Goal: Task Accomplishment & Management: Manage account settings

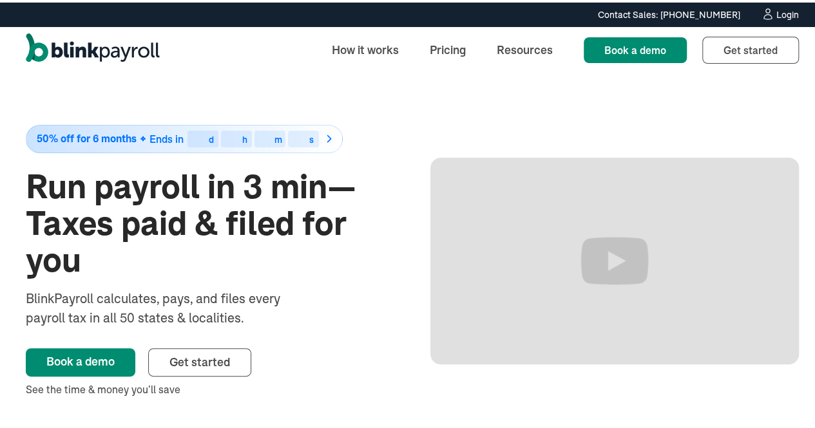
click at [777, 14] on div "Login" at bounding box center [787, 12] width 23 height 9
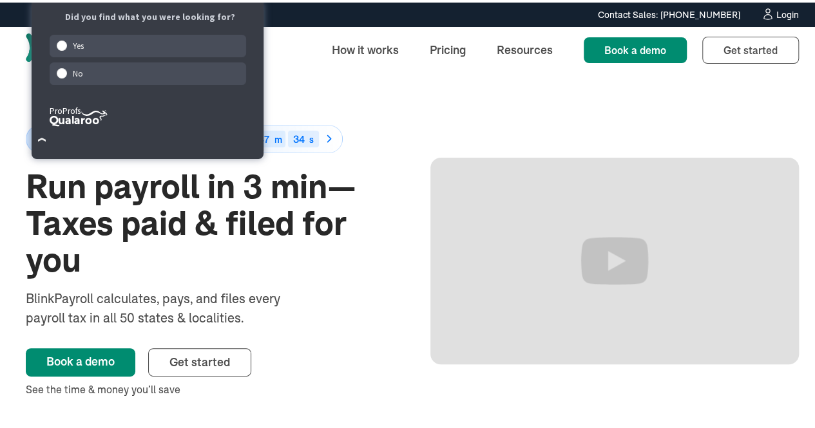
click at [318, 91] on div "50% off for 6 months Ends in 22 d 07 h 47 m 34 s Run payroll in 3 min—Taxes pai…" at bounding box center [412, 259] width 773 height 376
click at [326, 83] on div "50% off for 6 months Ends in 22 d 07 h 47 m 32 s Run payroll in 3 min—Taxes pai…" at bounding box center [412, 259] width 773 height 376
click at [140, 61] on div "No" at bounding box center [148, 71] width 197 height 23
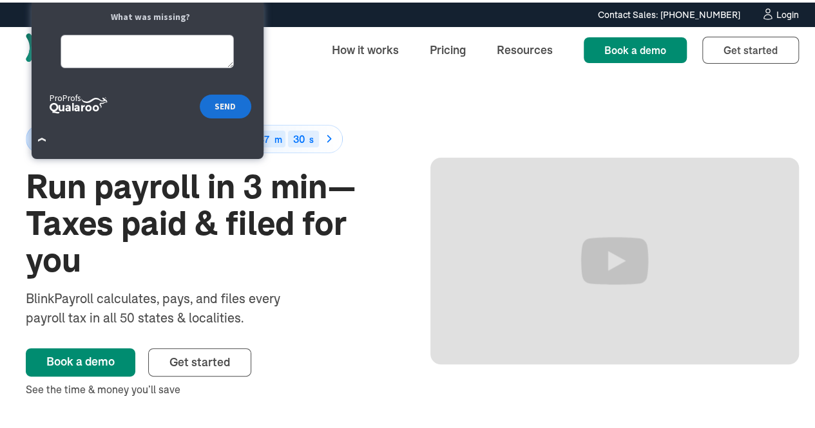
click at [363, 100] on div "50% off for 6 months Ends in 22 d 07 h 47 m 30 s Run payroll in 3 min—Taxes pai…" at bounding box center [412, 259] width 773 height 376
click at [224, 96] on button "SEND" at bounding box center [225, 104] width 51 height 24
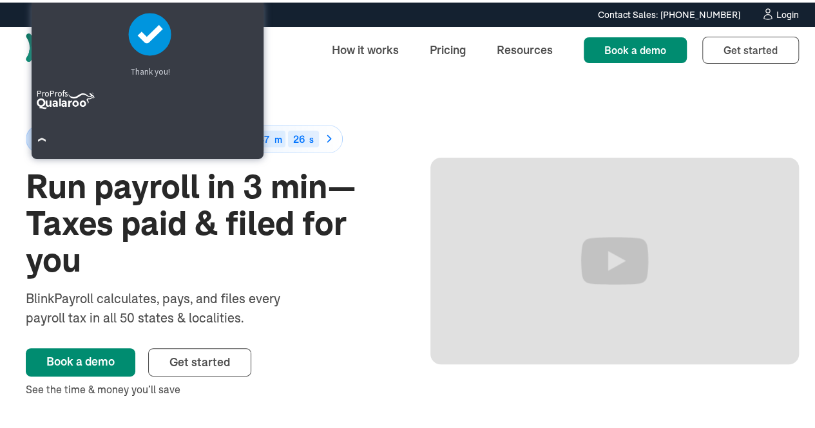
click at [283, 98] on div "50% off for 6 months Ends in 22 d 07 h 47 m 26 s Run payroll in 3 min—Taxes pai…" at bounding box center [412, 259] width 773 height 376
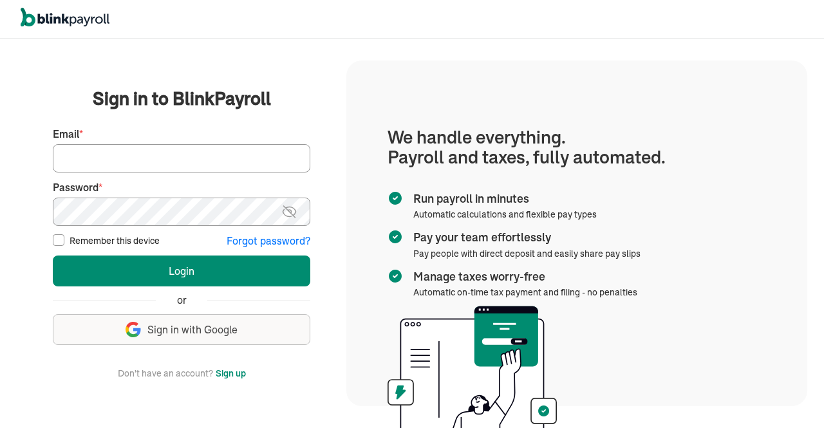
click at [224, 154] on input "Email *" at bounding box center [182, 158] width 258 height 28
type input "hr@vertonsolutions.com"
click at [287, 205] on img at bounding box center [289, 211] width 16 height 15
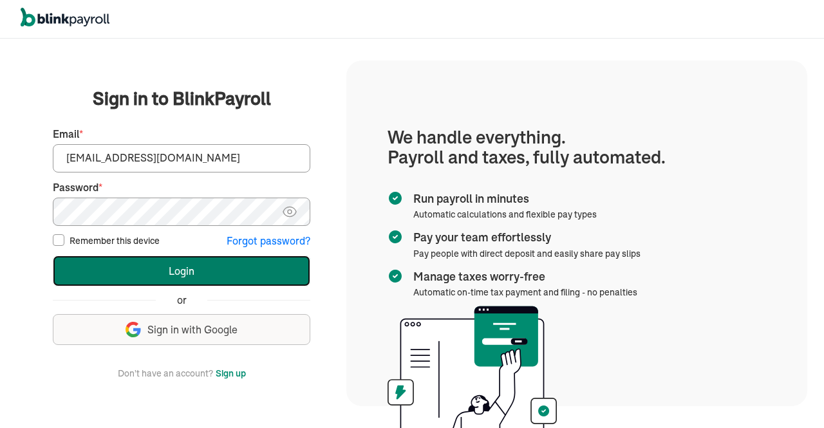
click at [175, 271] on button "Login" at bounding box center [182, 271] width 258 height 31
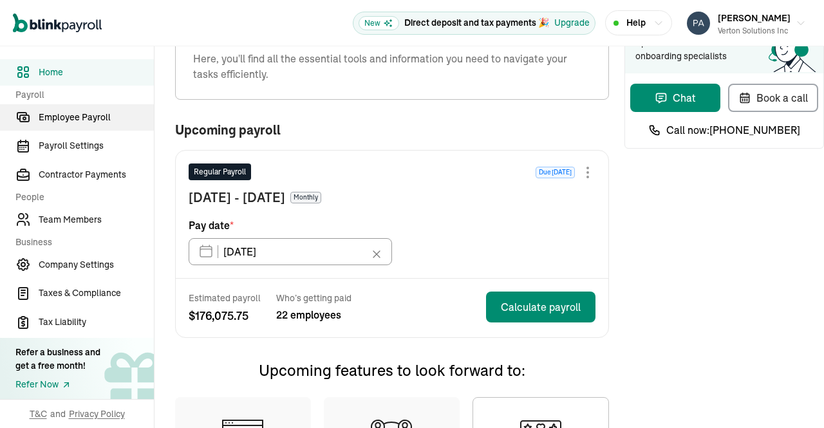
click at [70, 126] on link "Employee Payroll" at bounding box center [77, 117] width 154 height 26
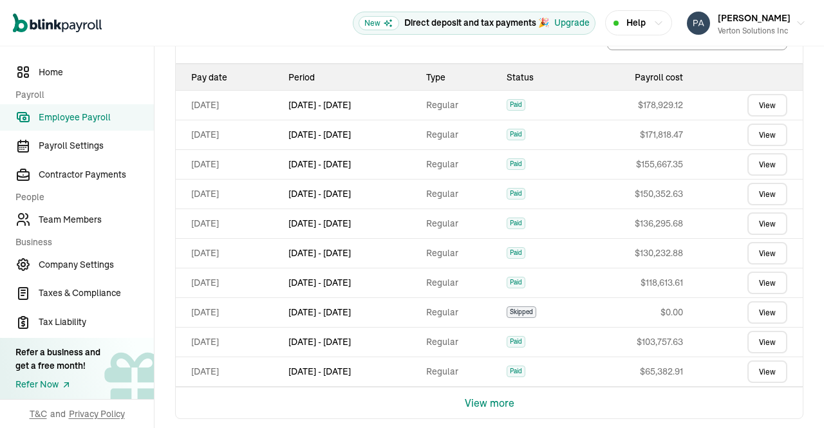
click at [756, 278] on link "View" at bounding box center [768, 283] width 40 height 23
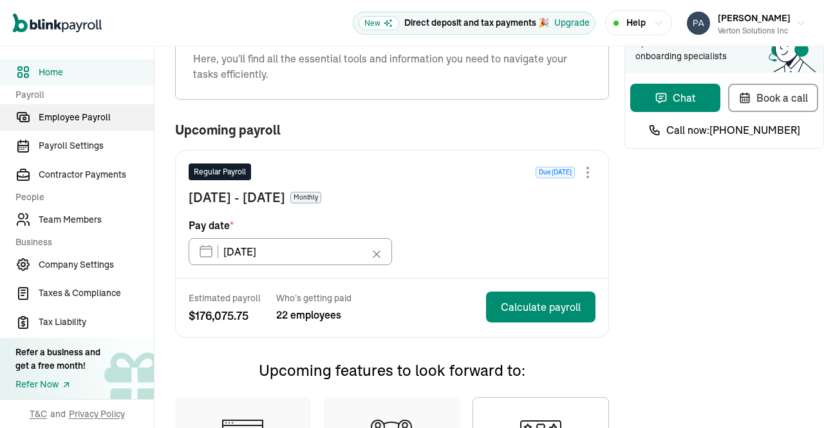
click at [70, 126] on link "Employee Payroll" at bounding box center [77, 117] width 154 height 26
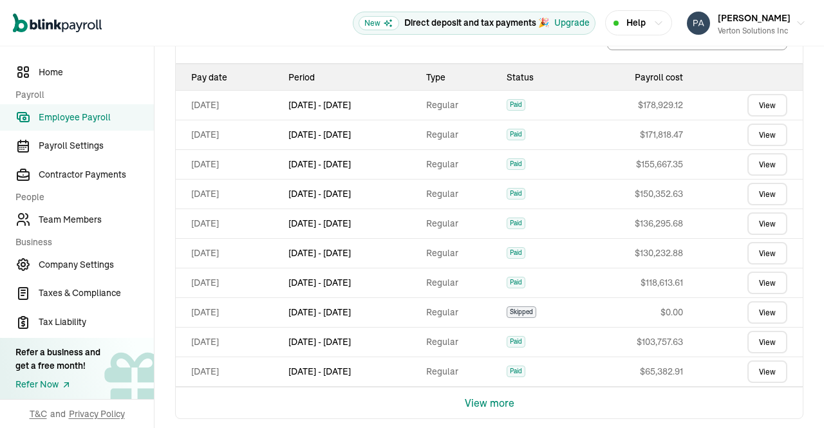
click at [756, 278] on link "View" at bounding box center [768, 283] width 40 height 23
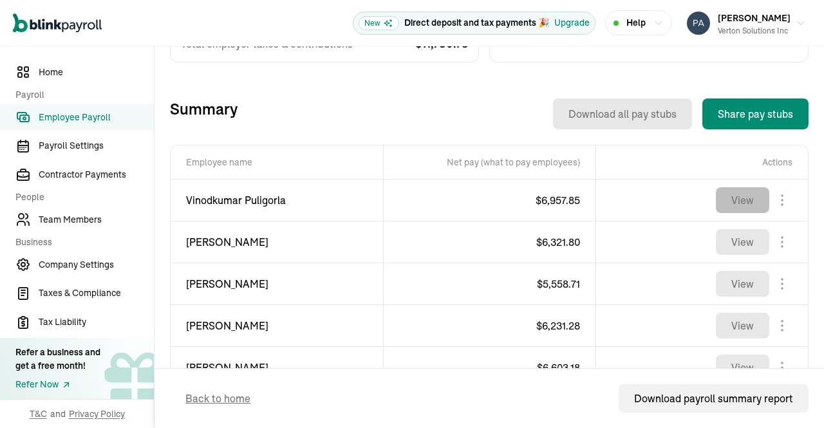
click at [745, 206] on button "View" at bounding box center [742, 200] width 53 height 26
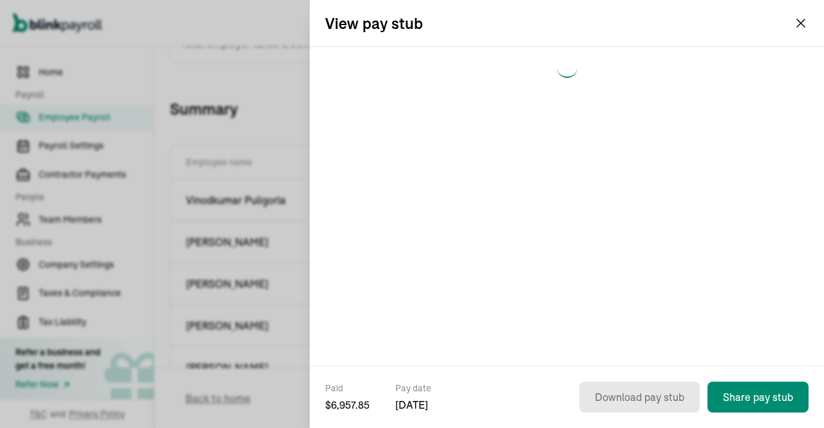
drag, startPoint x: 745, startPoint y: 206, endPoint x: 694, endPoint y: 203, distance: 51.6
click at [694, 203] on div at bounding box center [567, 206] width 515 height 319
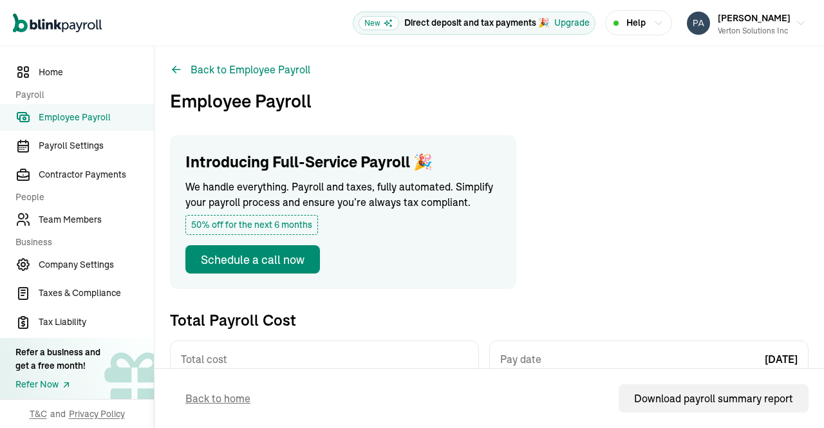
scroll to position [394, 0]
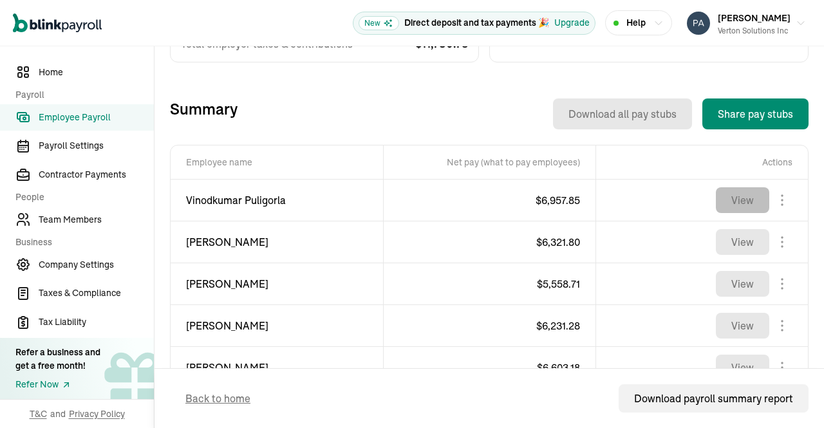
click at [739, 201] on button "View" at bounding box center [742, 200] width 53 height 26
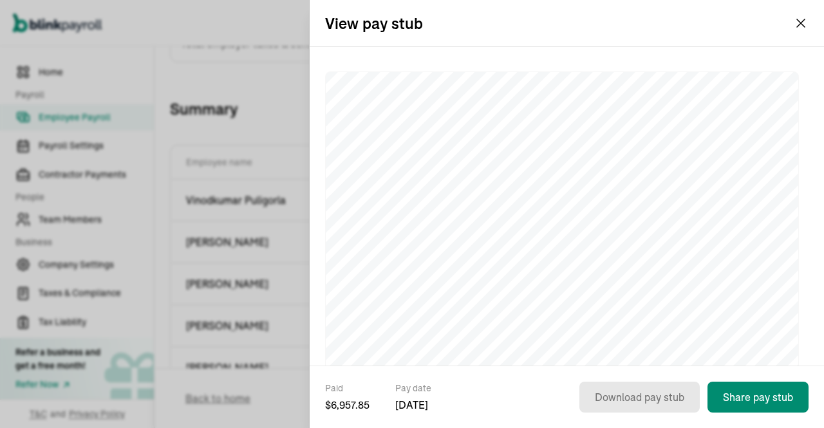
scroll to position [0, 0]
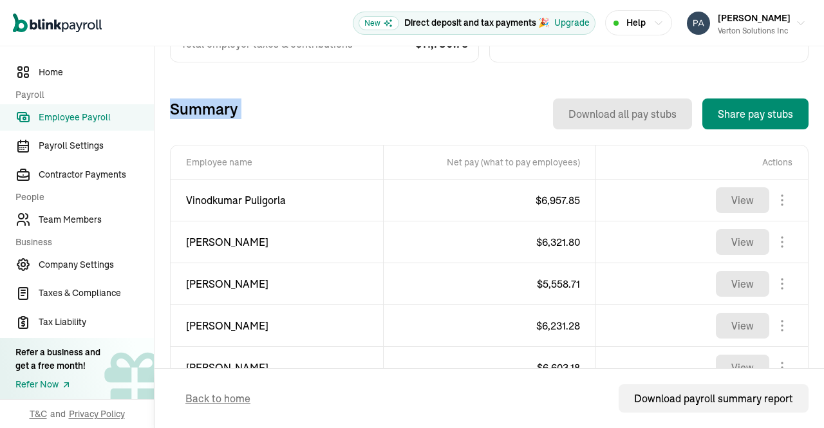
drag, startPoint x: 171, startPoint y: 107, endPoint x: 240, endPoint y: 113, distance: 69.2
click at [240, 113] on div "Summary Download all pay stubs Share pay stubs" at bounding box center [489, 114] width 639 height 31
click at [240, 113] on div "Download all pay stubs Share pay stubs" at bounding box center [523, 114] width 571 height 31
drag, startPoint x: 240, startPoint y: 113, endPoint x: 161, endPoint y: 110, distance: 78.6
click at [161, 110] on div "Back to Employee Payroll Employee Payroll Introducing Full-Service Payroll 🎉 We…" at bounding box center [490, 266] width 670 height 1226
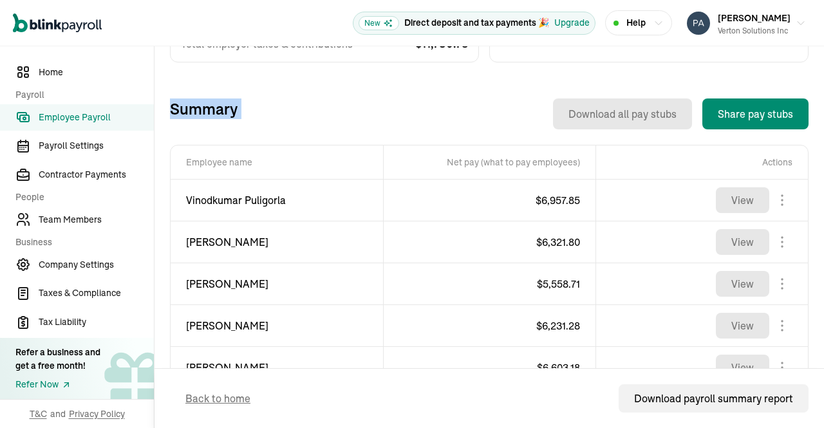
click at [161, 110] on div "Back to Employee Payroll Employee Payroll Introducing Full-Service Payroll 🎉 We…" at bounding box center [490, 266] width 670 height 1226
drag, startPoint x: 172, startPoint y: 109, endPoint x: 234, endPoint y: 112, distance: 61.9
click at [234, 112] on h3 "Summary" at bounding box center [204, 114] width 68 height 31
drag, startPoint x: 234, startPoint y: 112, endPoint x: 165, endPoint y: 110, distance: 68.9
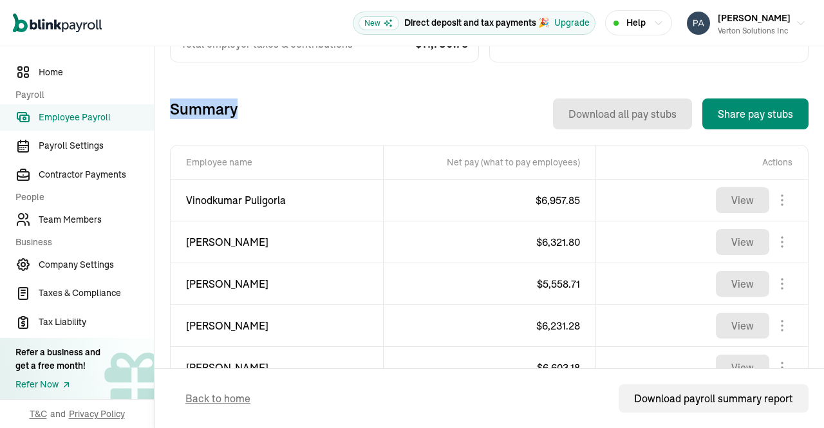
click at [165, 110] on div "Back to Employee Payroll Employee Payroll Introducing Full-Service Payroll 🎉 We…" at bounding box center [490, 266] width 670 height 1226
drag, startPoint x: 165, startPoint y: 110, endPoint x: 237, endPoint y: 114, distance: 72.2
click at [237, 114] on div "Back to Employee Payroll Employee Payroll Introducing Full-Service Payroll 🎉 We…" at bounding box center [490, 266] width 670 height 1226
click at [238, 114] on div "Download all pay stubs Share pay stubs" at bounding box center [523, 114] width 571 height 31
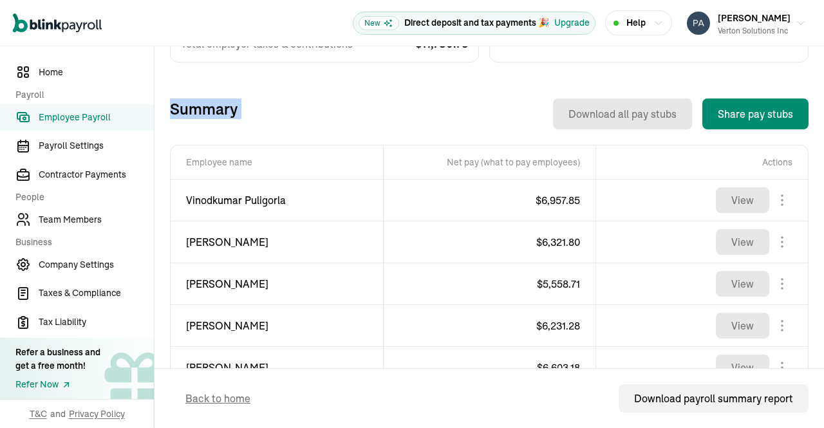
drag, startPoint x: 237, startPoint y: 114, endPoint x: 170, endPoint y: 115, distance: 67.0
click at [170, 115] on div "Summary Download all pay stubs Share pay stubs" at bounding box center [489, 114] width 639 height 31
click at [170, 115] on h3 "Summary" at bounding box center [204, 114] width 68 height 31
drag, startPoint x: 170, startPoint y: 115, endPoint x: 227, endPoint y: 117, distance: 57.4
click at [227, 117] on h3 "Summary" at bounding box center [204, 114] width 68 height 31
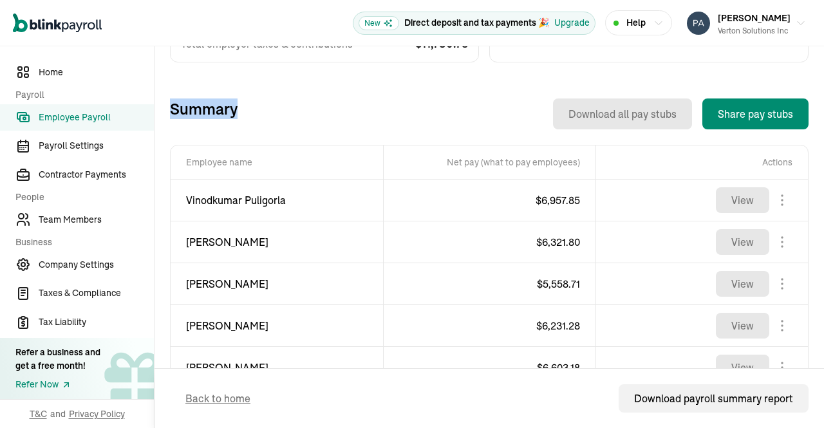
click at [227, 117] on h3 "Summary" at bounding box center [204, 114] width 68 height 31
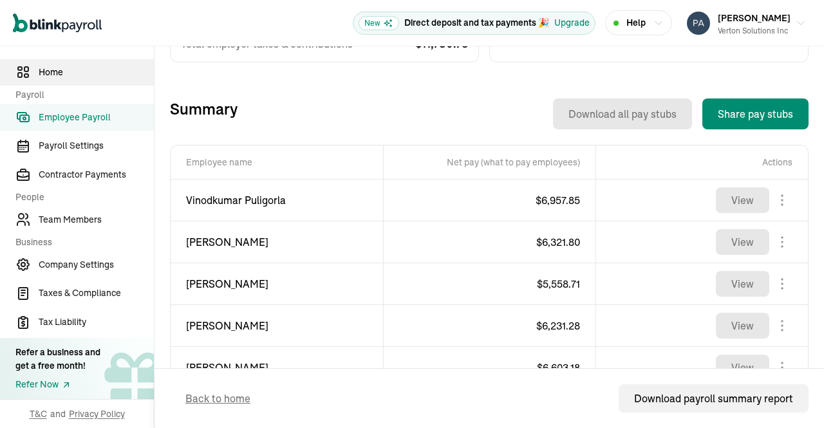
click at [62, 68] on span "Home" at bounding box center [96, 73] width 115 height 14
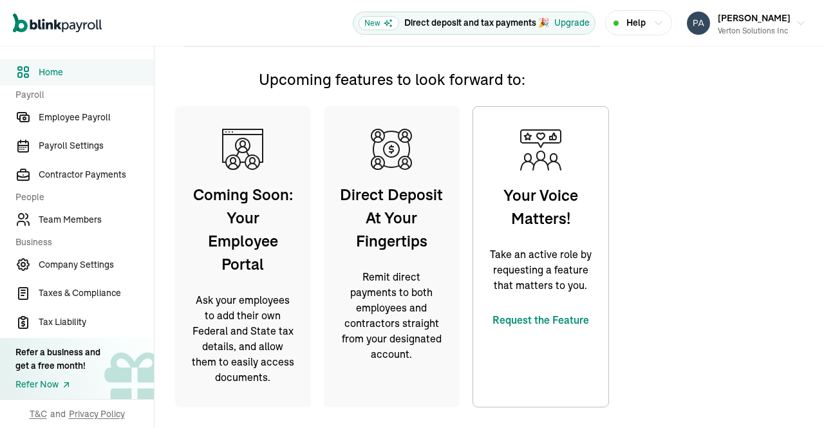
scroll to position [349, 0]
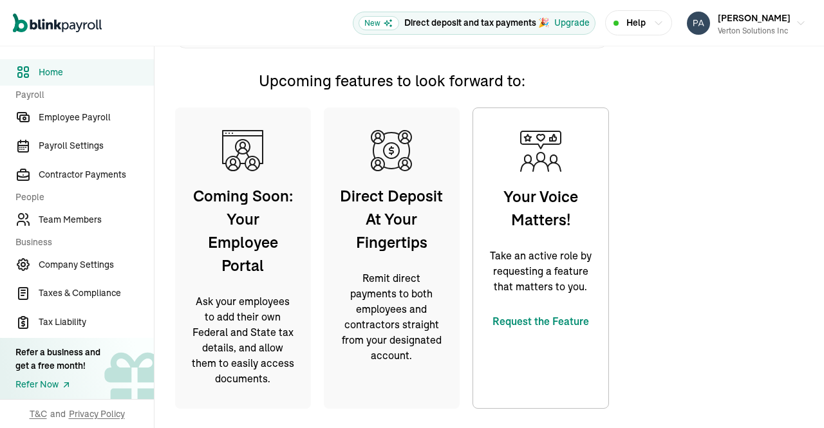
type input "02/14/2025"
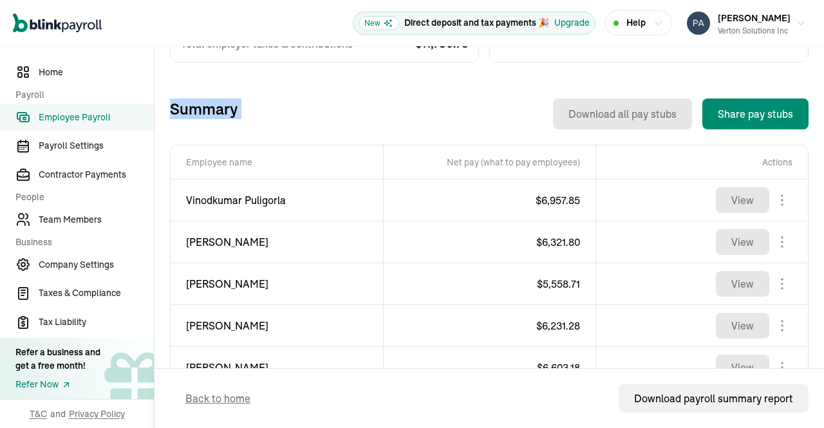
drag, startPoint x: 171, startPoint y: 107, endPoint x: 240, endPoint y: 113, distance: 69.2
click at [240, 113] on div "Summary Download all pay stubs Share pay stubs" at bounding box center [489, 114] width 639 height 31
click at [240, 113] on div "Download all pay stubs Share pay stubs" at bounding box center [523, 114] width 571 height 31
drag, startPoint x: 240, startPoint y: 113, endPoint x: 161, endPoint y: 110, distance: 78.6
click at [161, 110] on div "Back to Employee Payroll Employee Payroll Introducing Full-Service Payroll 🎉 We…" at bounding box center [490, 266] width 670 height 1226
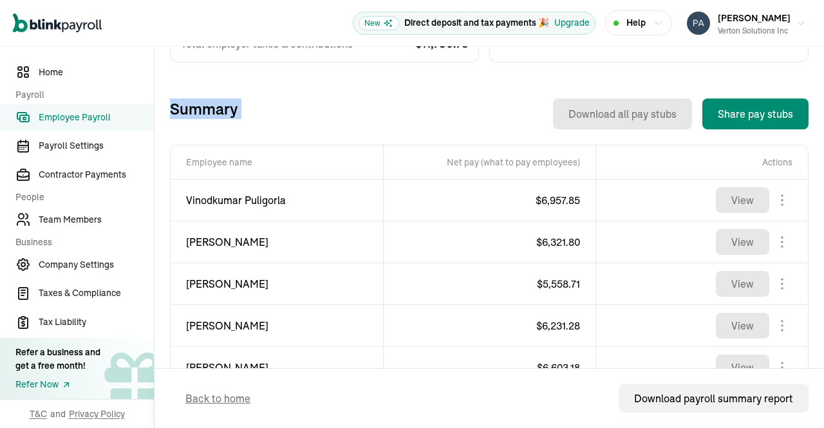
click at [161, 110] on div "Back to Employee Payroll Employee Payroll Introducing Full-Service Payroll 🎉 We…" at bounding box center [490, 266] width 670 height 1226
drag, startPoint x: 172, startPoint y: 109, endPoint x: 234, endPoint y: 112, distance: 61.9
click at [234, 112] on h3 "Summary" at bounding box center [204, 114] width 68 height 31
drag, startPoint x: 234, startPoint y: 112, endPoint x: 165, endPoint y: 110, distance: 68.9
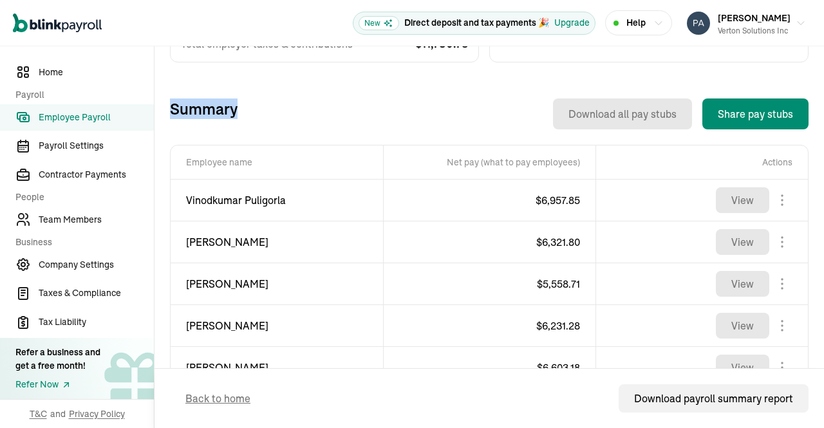
click at [165, 110] on div "Back to Employee Payroll Employee Payroll Introducing Full-Service Payroll 🎉 We…" at bounding box center [490, 266] width 670 height 1226
drag, startPoint x: 165, startPoint y: 110, endPoint x: 237, endPoint y: 114, distance: 72.2
click at [237, 114] on div "Back to Employee Payroll Employee Payroll Introducing Full-Service Payroll 🎉 We…" at bounding box center [490, 266] width 670 height 1226
click at [238, 114] on div "Download all pay stubs Share pay stubs" at bounding box center [523, 114] width 571 height 31
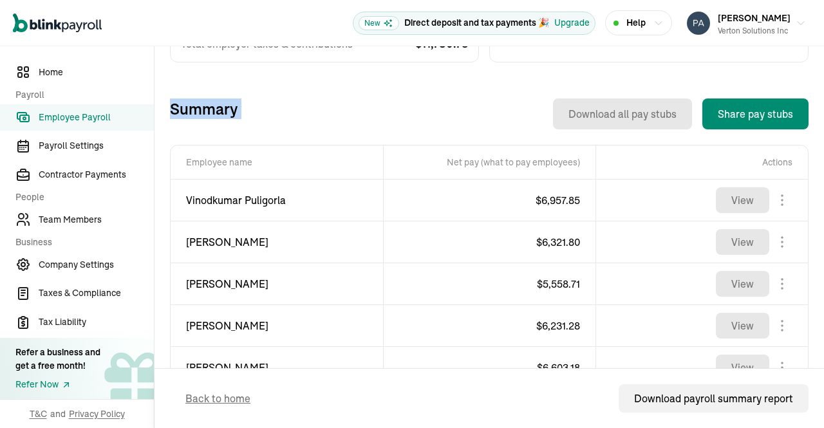
drag, startPoint x: 237, startPoint y: 114, endPoint x: 170, endPoint y: 115, distance: 67.0
click at [170, 115] on div "Summary Download all pay stubs Share pay stubs" at bounding box center [489, 114] width 639 height 31
click at [170, 115] on h3 "Summary" at bounding box center [204, 114] width 68 height 31
drag, startPoint x: 170, startPoint y: 115, endPoint x: 227, endPoint y: 117, distance: 57.4
click at [227, 117] on h3 "Summary" at bounding box center [204, 114] width 68 height 31
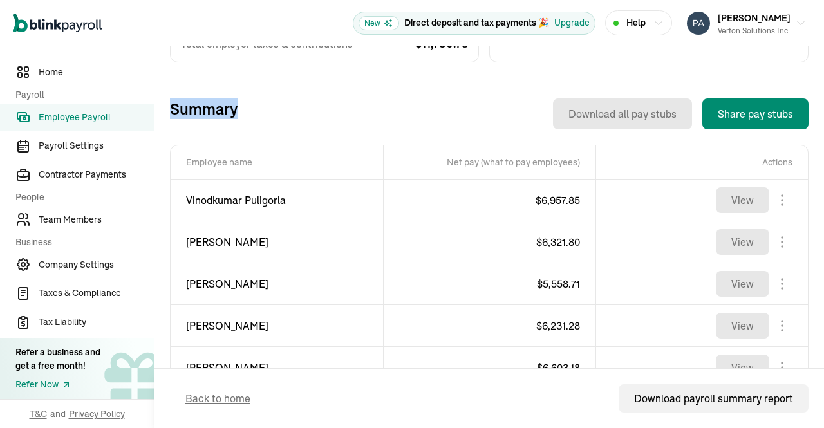
click at [227, 117] on h3 "Summary" at bounding box center [204, 114] width 68 height 31
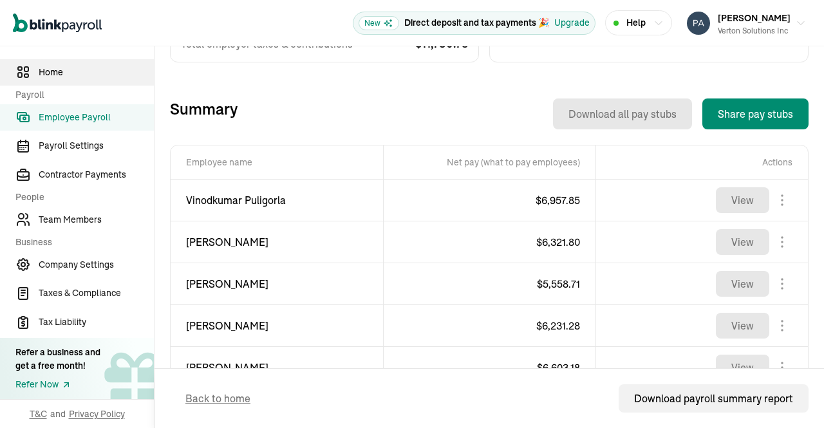
click at [62, 68] on span "Home" at bounding box center [96, 73] width 115 height 14
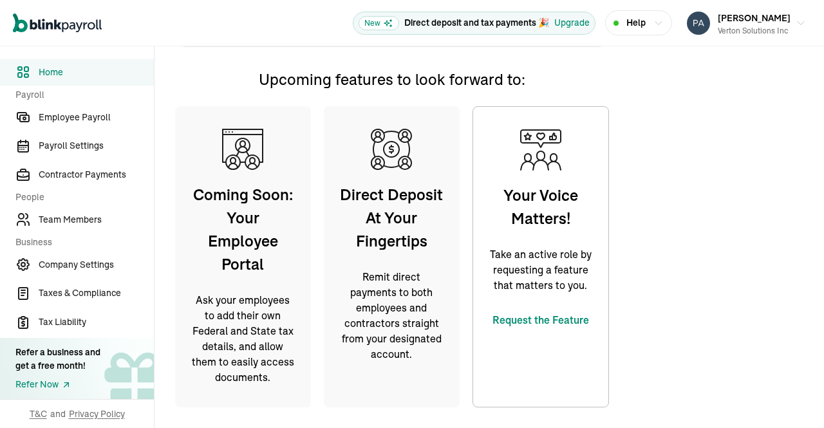
scroll to position [349, 0]
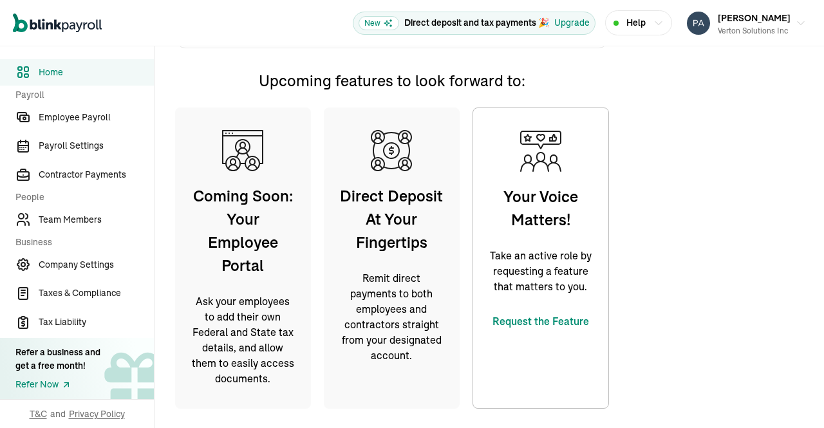
type input "02/14/2025"
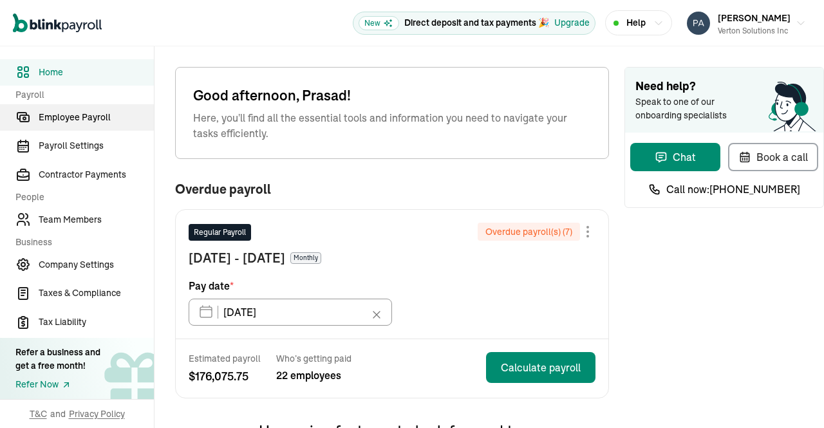
click at [66, 117] on span "Employee Payroll" at bounding box center [96, 118] width 115 height 14
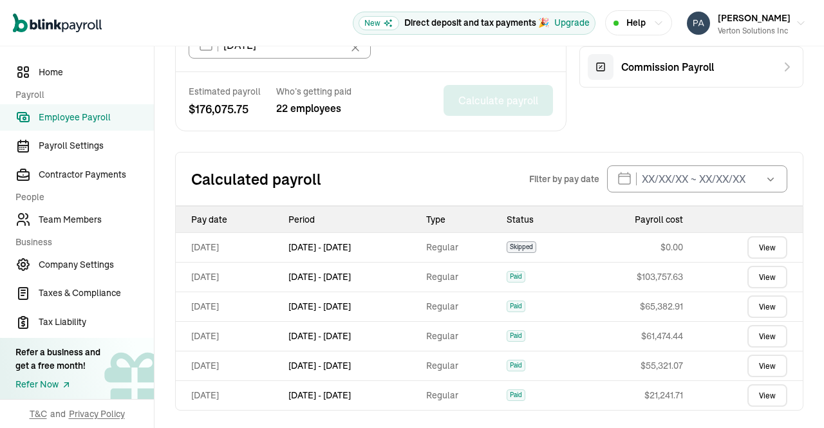
scroll to position [353, 0]
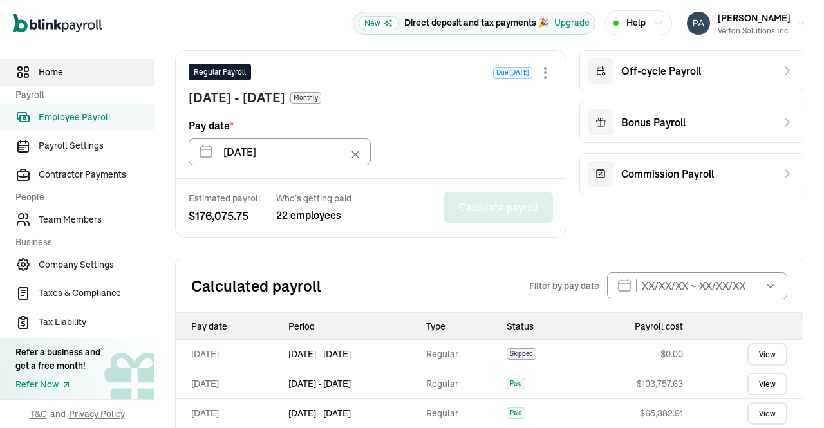
click at [50, 71] on span "Home" at bounding box center [96, 73] width 115 height 14
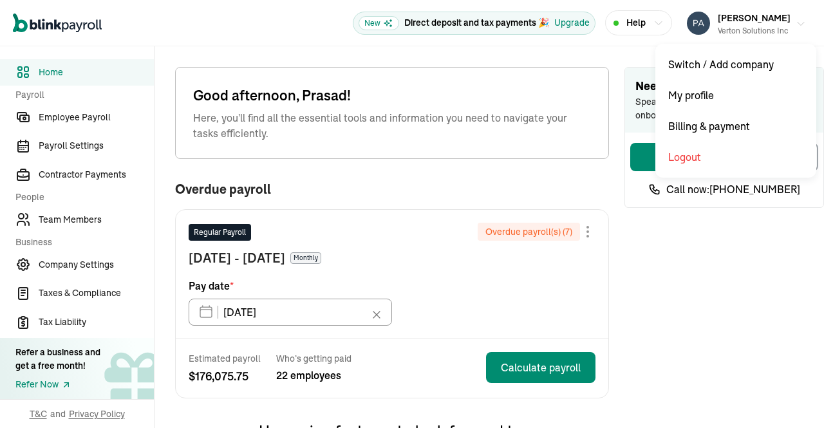
click at [781, 15] on button "[PERSON_NAME] Solutions Inc" at bounding box center [746, 23] width 129 height 32
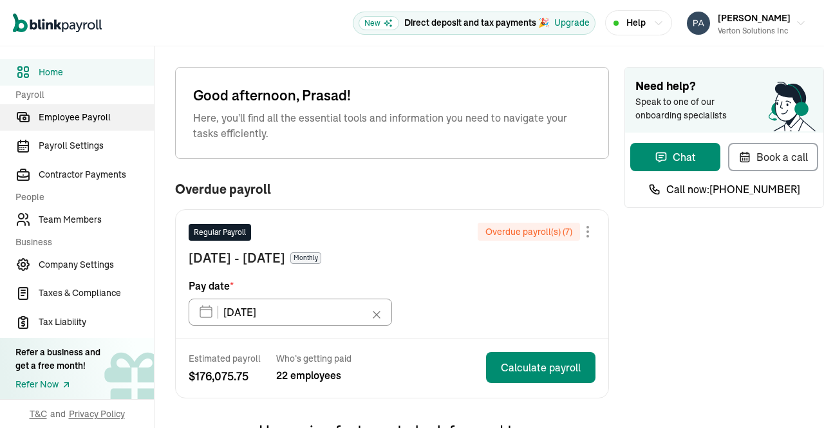
click at [66, 117] on span "Employee Payroll" at bounding box center [96, 118] width 115 height 14
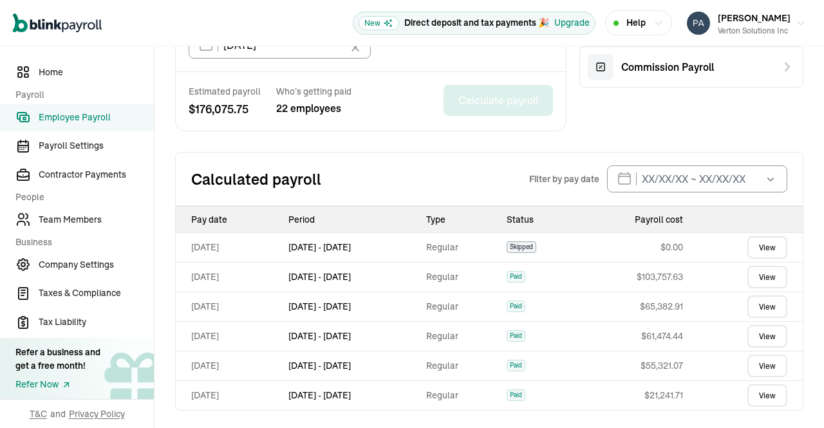
scroll to position [353, 0]
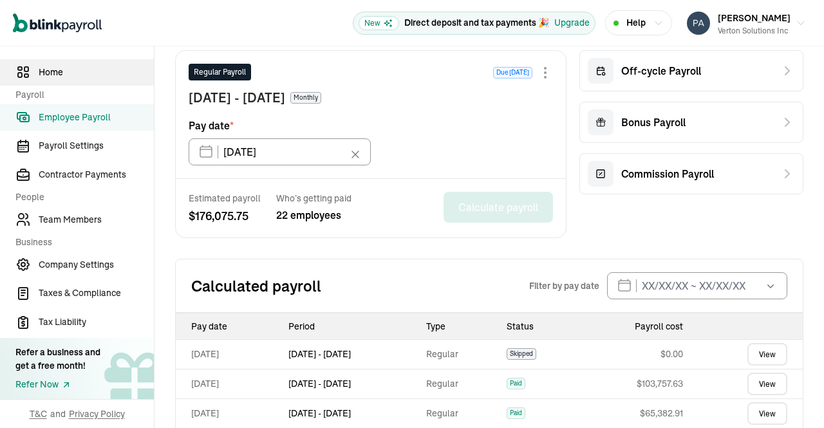
click at [50, 71] on span "Home" at bounding box center [96, 73] width 115 height 14
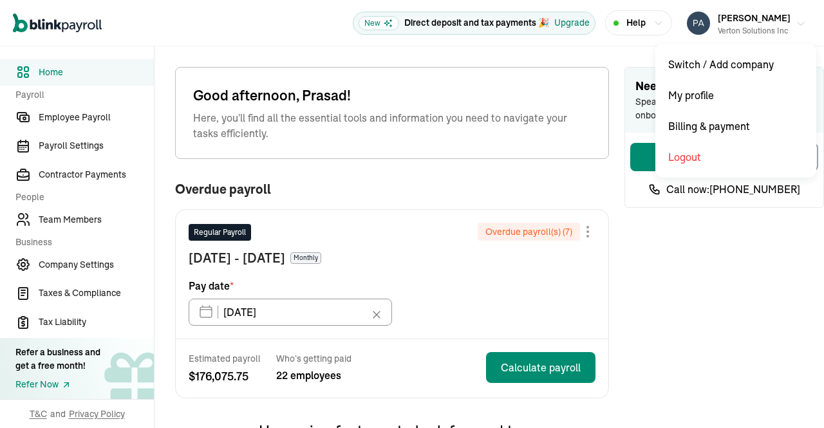
click at [781, 15] on button "[PERSON_NAME] Solutions Inc" at bounding box center [746, 23] width 129 height 32
